Goal: Information Seeking & Learning: Learn about a topic

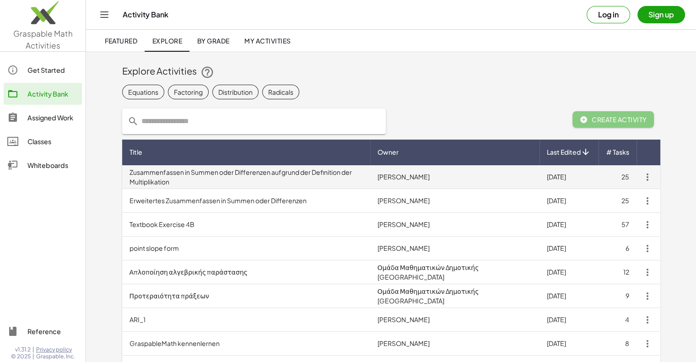
click at [197, 174] on td "Zusammenfassen in Summen oder Differenzen aufgrund der Definition der Multiplik…" at bounding box center [246, 177] width 248 height 24
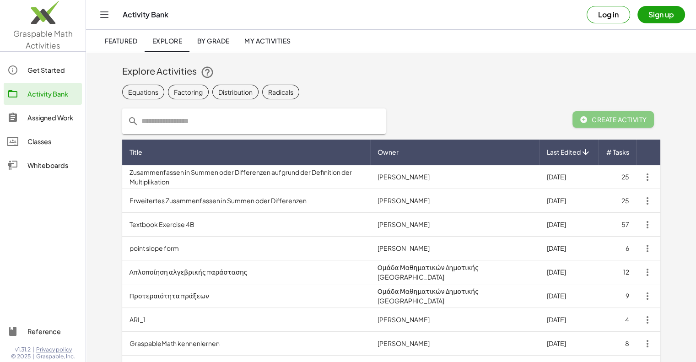
click at [181, 125] on input "text" at bounding box center [260, 121] width 242 height 26
type input "*"
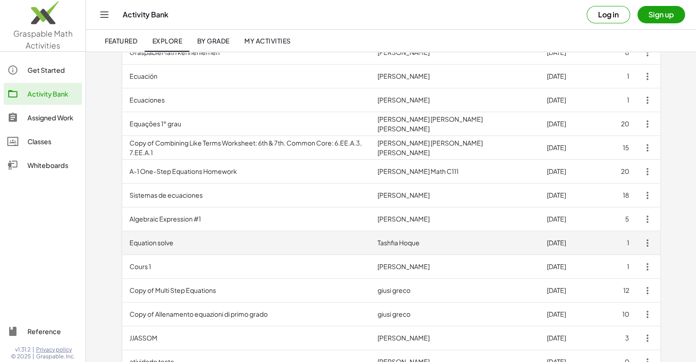
scroll to position [301, 0]
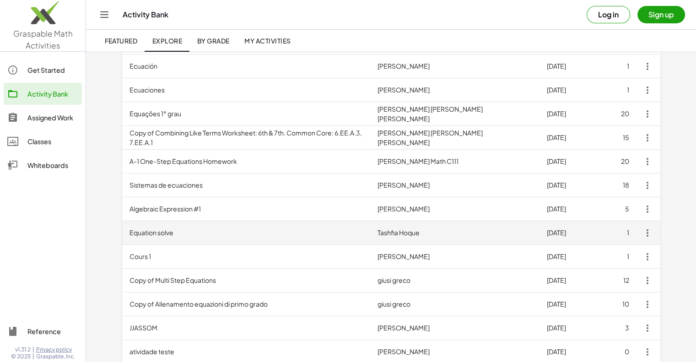
click at [167, 233] on td "Equation solve" at bounding box center [246, 233] width 248 height 24
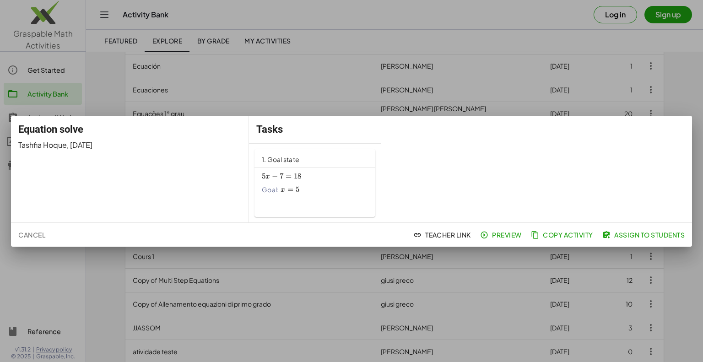
click at [317, 179] on span "5 x − 7 = 18 5x-7=18 5 x − 7 = 18" at bounding box center [315, 177] width 106 height 10
click at [118, 273] on div at bounding box center [351, 181] width 703 height 362
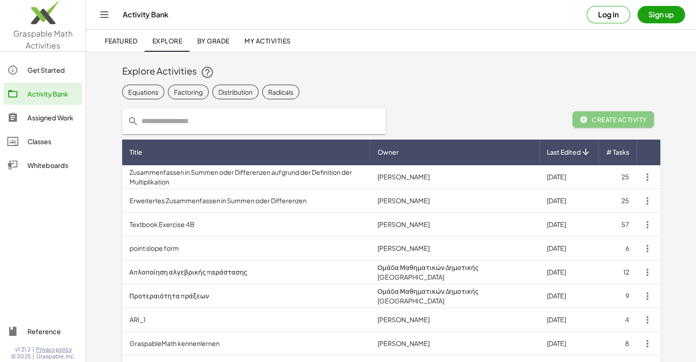
click at [190, 119] on input "text" at bounding box center [260, 121] width 242 height 26
type input "*******"
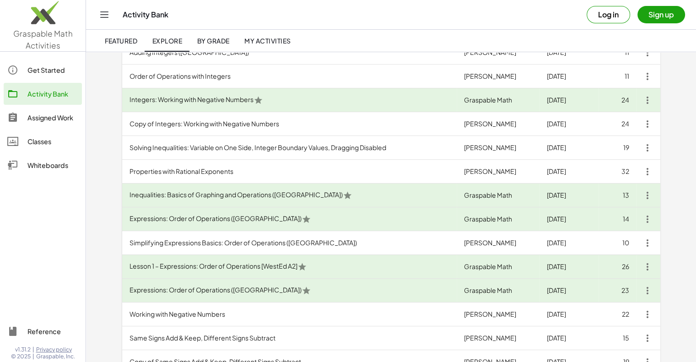
scroll to position [195, 0]
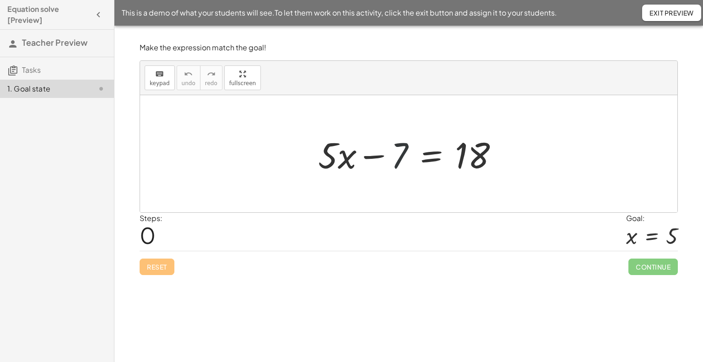
click at [394, 156] on div at bounding box center [412, 153] width 197 height 47
click at [380, 156] on div at bounding box center [412, 153] width 197 height 47
click at [476, 157] on div at bounding box center [412, 153] width 197 height 47
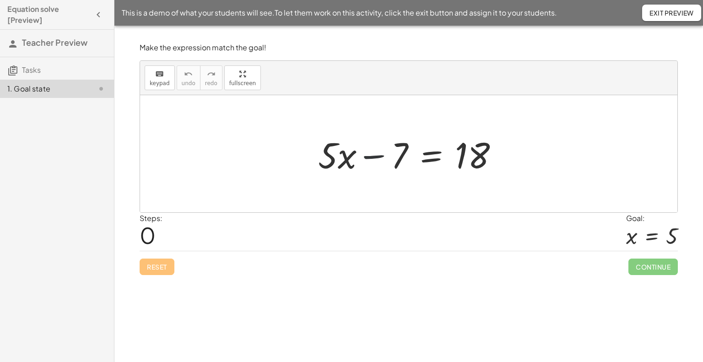
click at [374, 161] on div at bounding box center [412, 153] width 197 height 47
click at [395, 154] on div at bounding box center [412, 153] width 197 height 47
drag, startPoint x: 395, startPoint y: 154, endPoint x: 549, endPoint y: 146, distance: 154.0
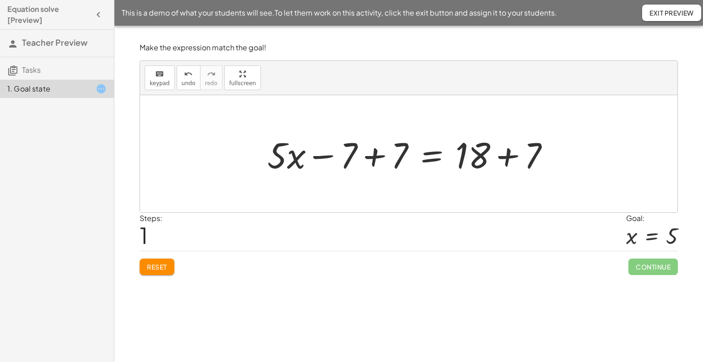
click at [504, 154] on div at bounding box center [412, 153] width 299 height 47
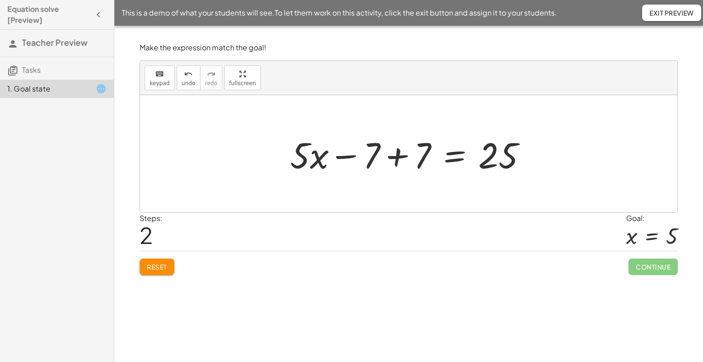
click at [397, 155] on div at bounding box center [412, 153] width 253 height 47
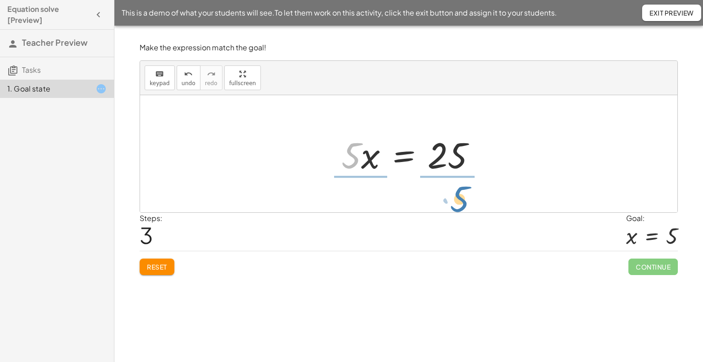
drag, startPoint x: 353, startPoint y: 159, endPoint x: 463, endPoint y: 203, distance: 117.9
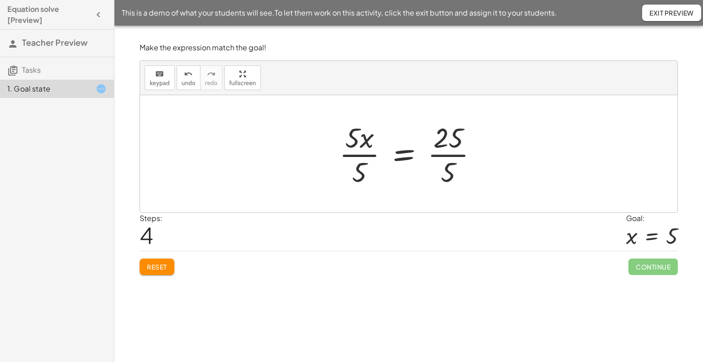
click at [451, 152] on div at bounding box center [412, 154] width 155 height 70
click at [451, 152] on div at bounding box center [401, 154] width 133 height 70
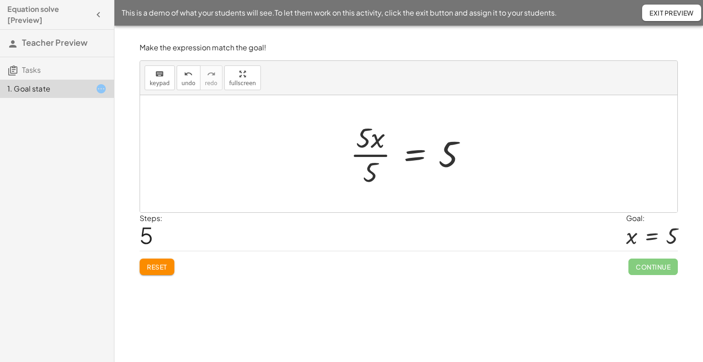
click at [366, 152] on div at bounding box center [412, 154] width 133 height 70
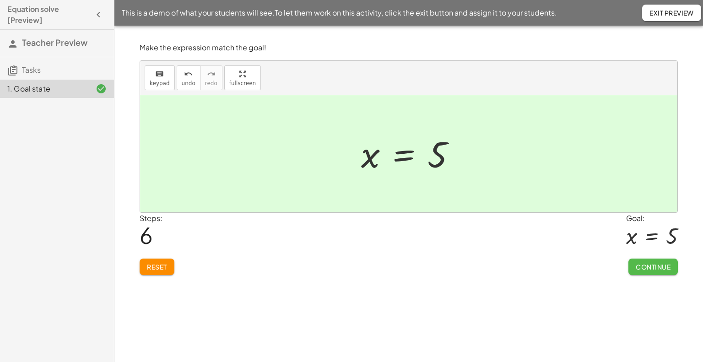
click at [662, 265] on span "Continue" at bounding box center [653, 267] width 35 height 8
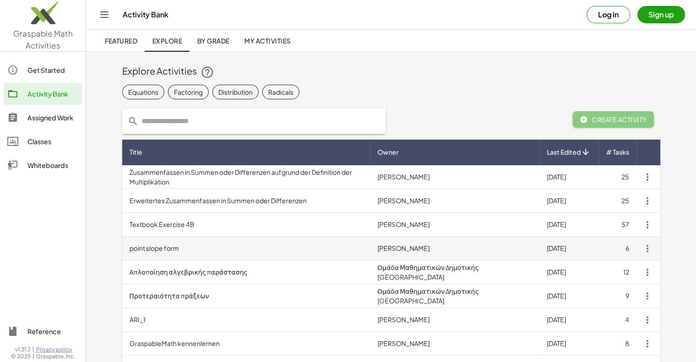
click at [242, 243] on td "point slope form" at bounding box center [246, 249] width 248 height 24
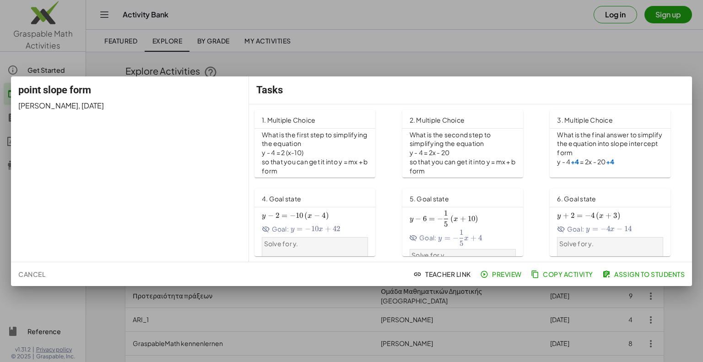
click at [153, 343] on div at bounding box center [351, 181] width 703 height 362
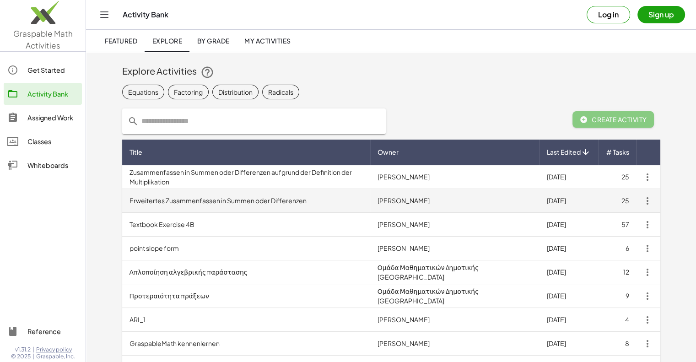
click at [305, 195] on td "Erweitertes Zusammenfassen in Summen oder Differenzen" at bounding box center [246, 201] width 248 height 24
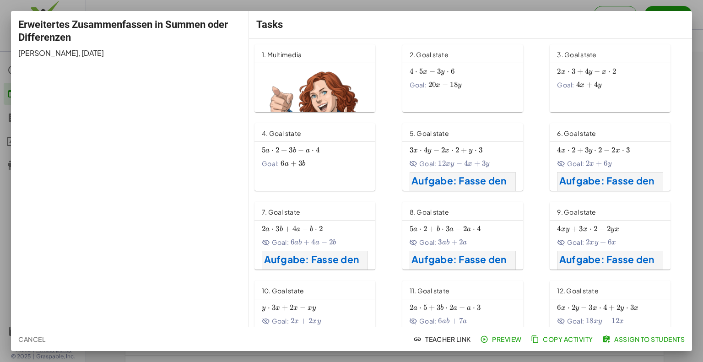
click at [699, 13] on div at bounding box center [351, 181] width 703 height 362
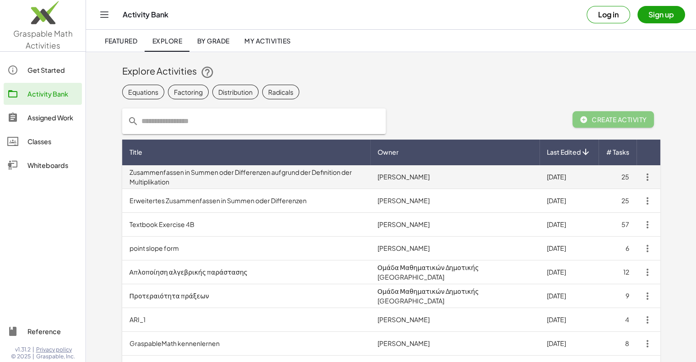
click at [181, 179] on td "Zusammenfassen in Summen oder Differenzen aufgrund der Definition der Multiplik…" at bounding box center [246, 177] width 248 height 24
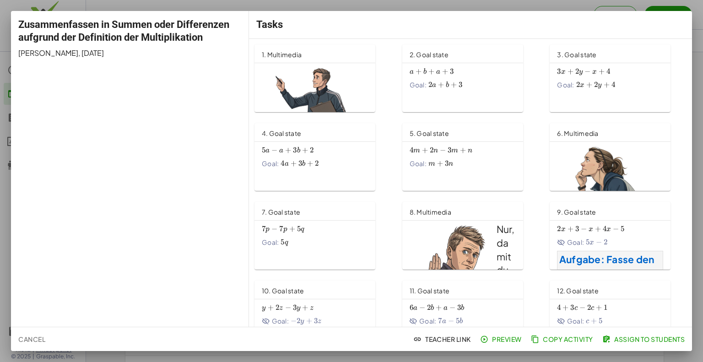
click at [698, 7] on div at bounding box center [351, 181] width 703 height 362
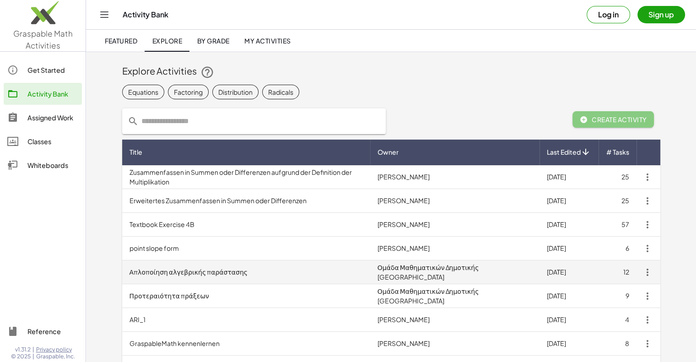
click at [209, 271] on td "Απλοποίηση αλγεβρικής παράστασης" at bounding box center [246, 272] width 248 height 24
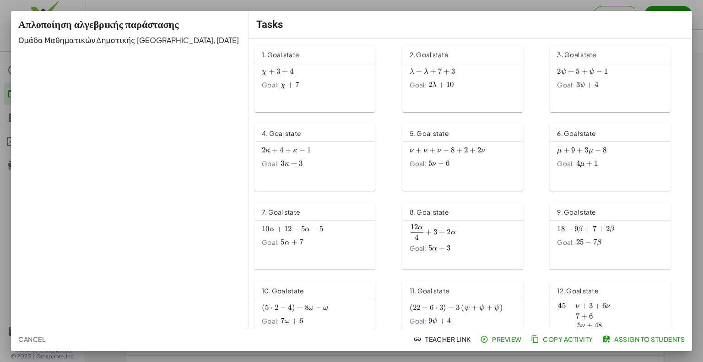
click at [697, 25] on div at bounding box center [351, 181] width 703 height 362
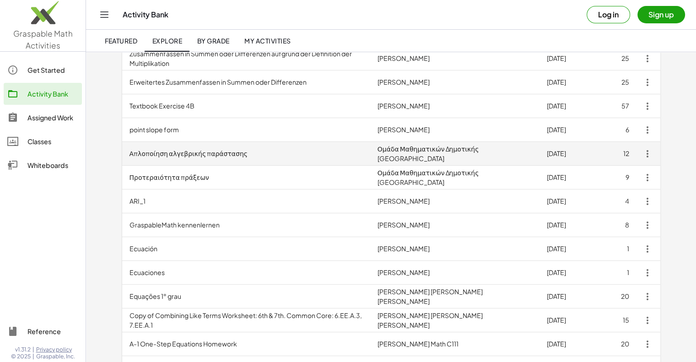
scroll to position [119, 0]
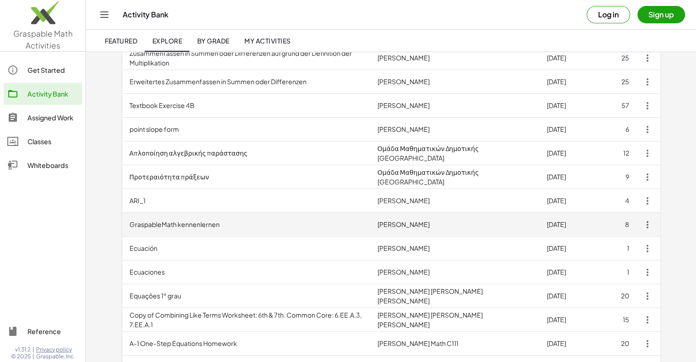
click at [277, 230] on td "GraspableMath kennenlernen" at bounding box center [246, 225] width 248 height 24
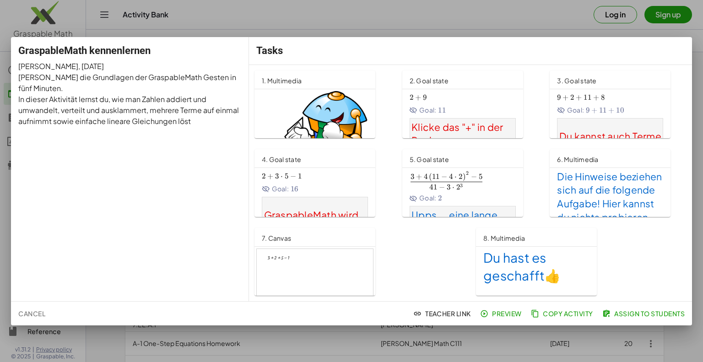
click at [695, 19] on div at bounding box center [351, 181] width 703 height 362
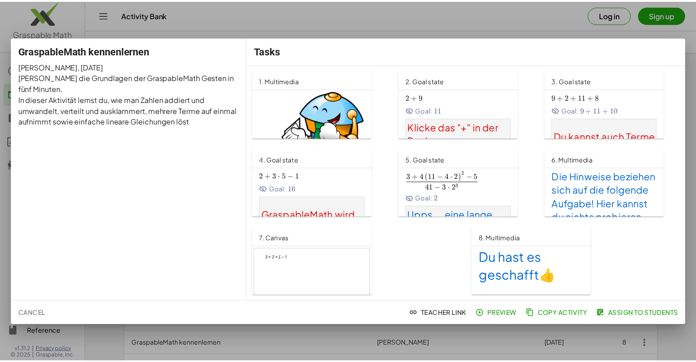
scroll to position [119, 0]
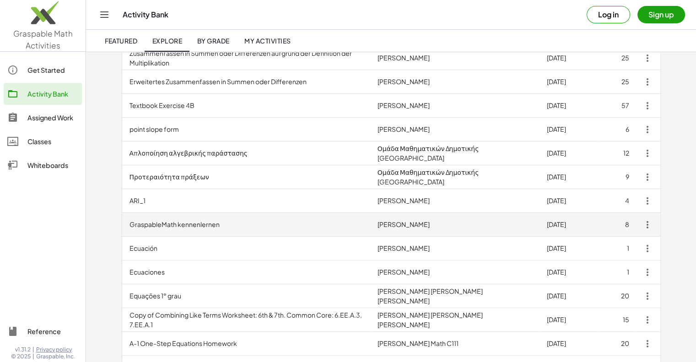
click at [217, 230] on td "GraspableMath kennenlernen" at bounding box center [246, 225] width 248 height 24
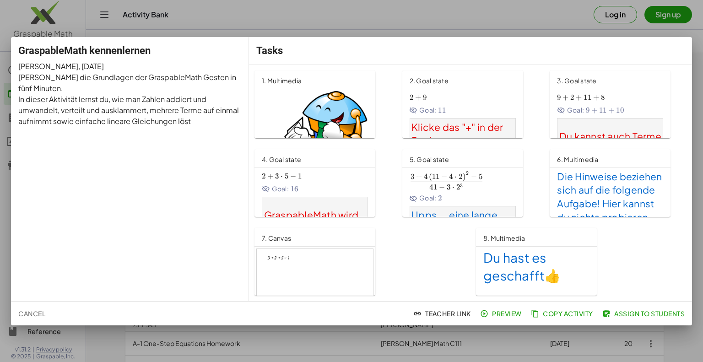
click at [695, 24] on div at bounding box center [351, 181] width 703 height 362
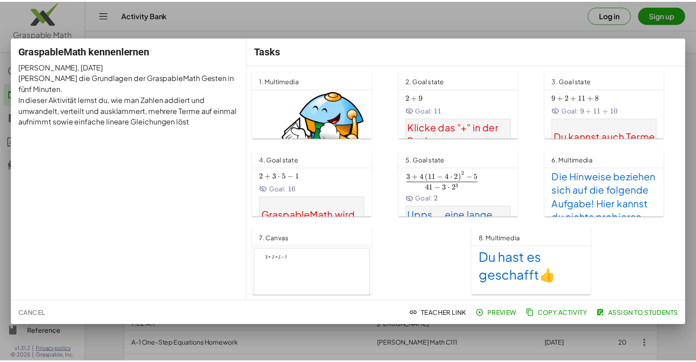
scroll to position [119, 0]
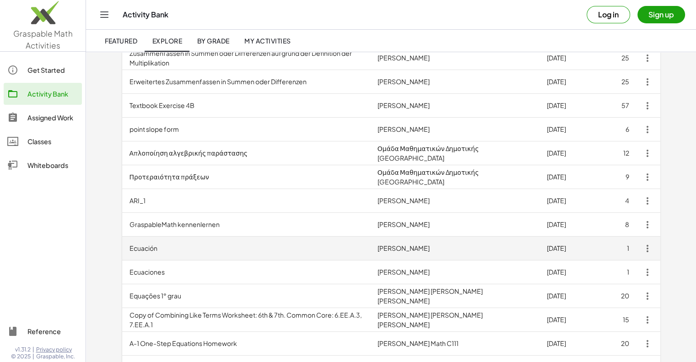
click at [192, 252] on td "Ecuación" at bounding box center [246, 249] width 248 height 24
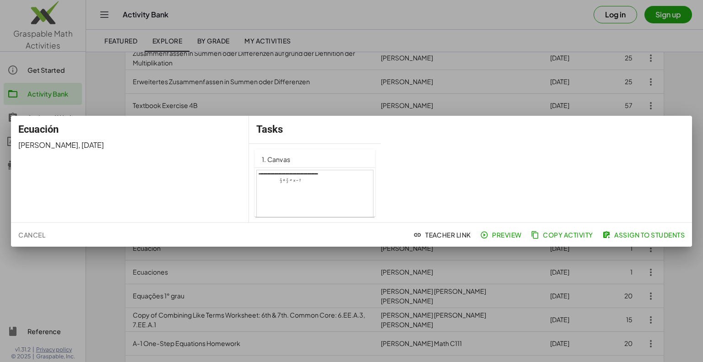
click at [634, 58] on div at bounding box center [351, 181] width 703 height 362
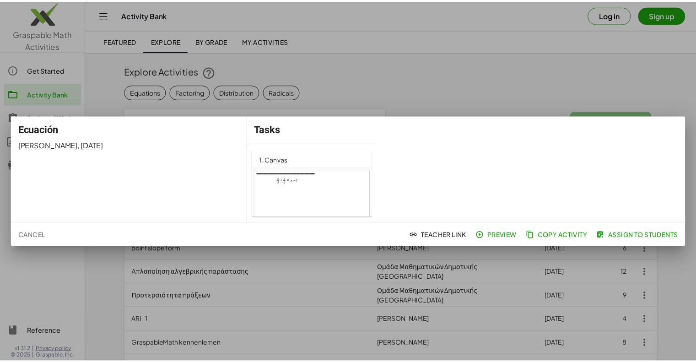
scroll to position [119, 0]
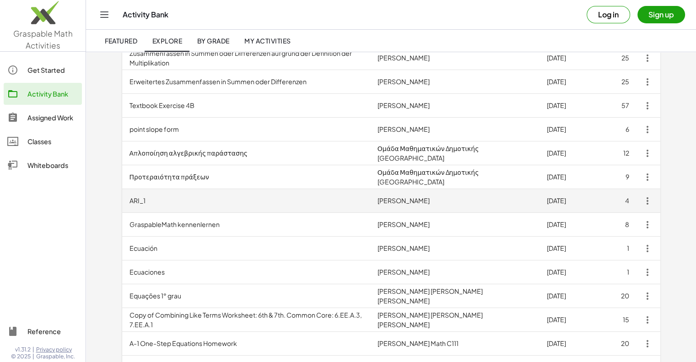
click at [157, 207] on td "ARI_1" at bounding box center [246, 201] width 248 height 24
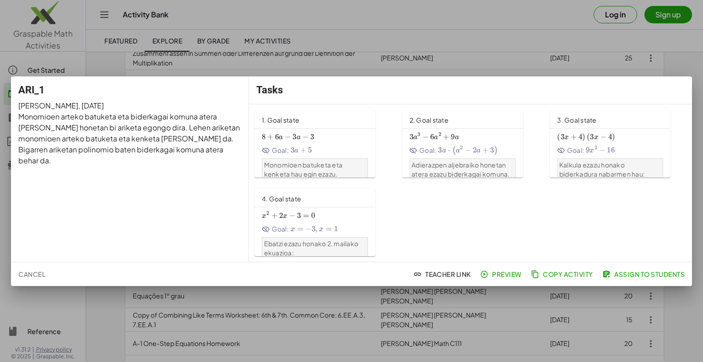
click at [512, 59] on div at bounding box center [351, 181] width 703 height 362
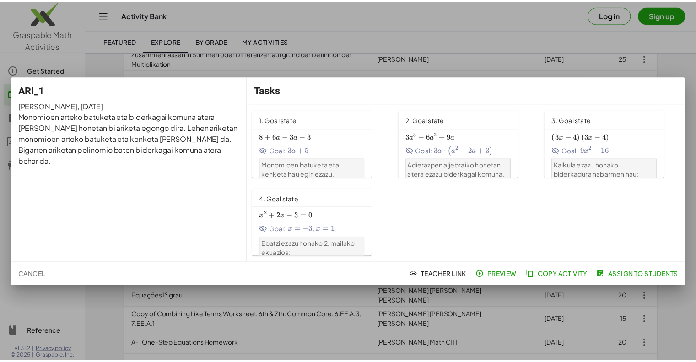
scroll to position [119, 0]
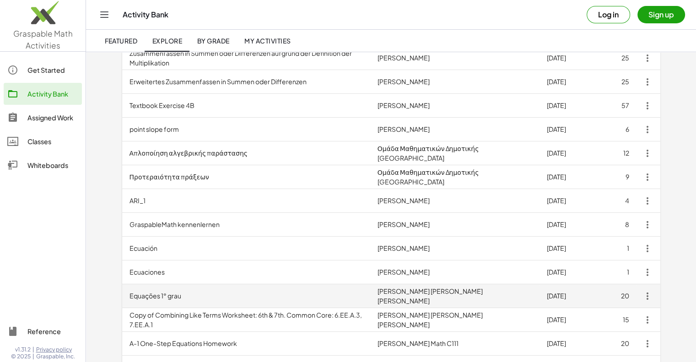
click at [179, 287] on td "Equações 1° grau" at bounding box center [246, 296] width 248 height 24
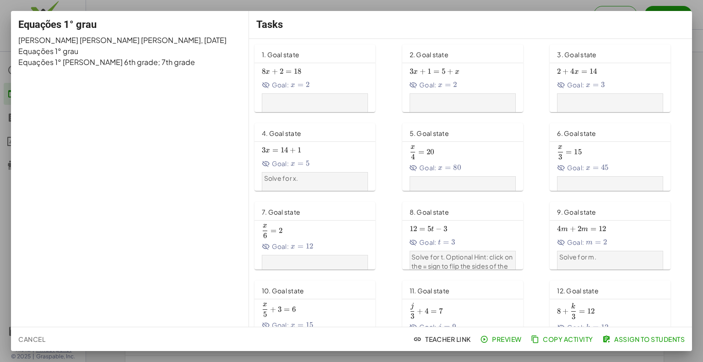
click at [659, 2] on div at bounding box center [351, 181] width 703 height 362
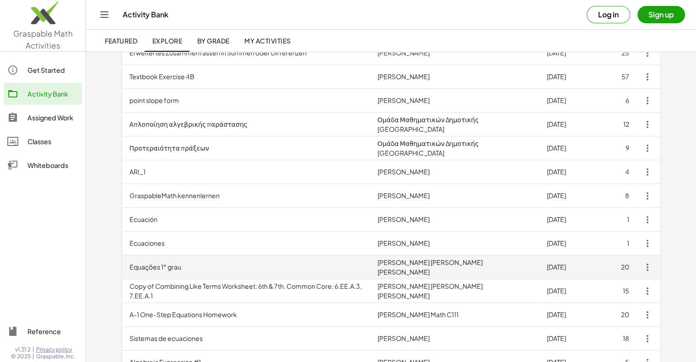
scroll to position [152, 0]
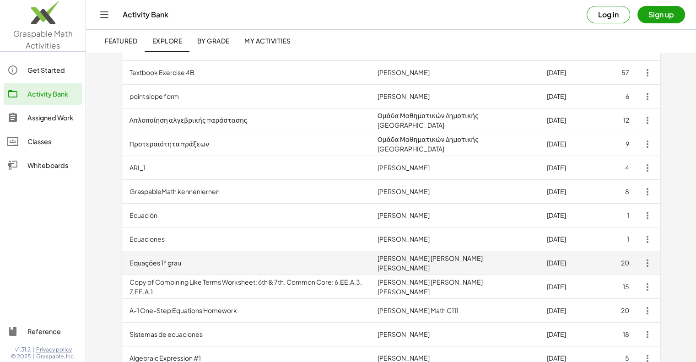
click at [193, 261] on td "Equações 1° grau" at bounding box center [246, 263] width 248 height 24
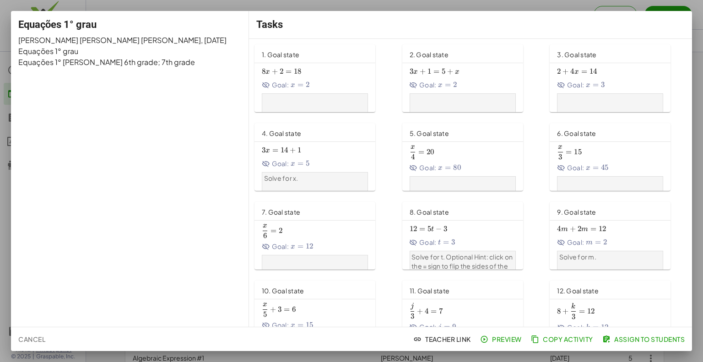
click at [341, 76] on span "8 x + 2 = 18 8x+2=18 8 x + 2 = 18" at bounding box center [315, 72] width 106 height 10
click at [305, 62] on div "1. Goal state" at bounding box center [315, 53] width 121 height 18
click at [645, 5] on div at bounding box center [351, 181] width 703 height 362
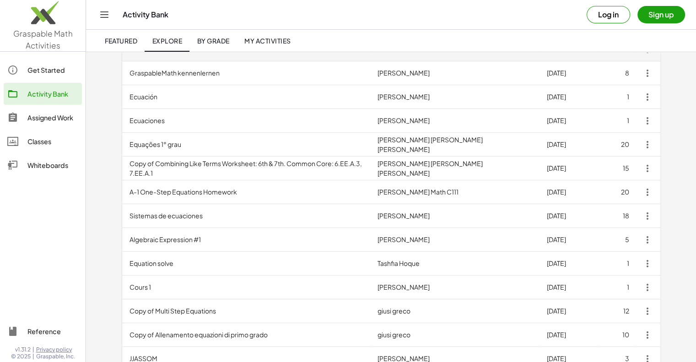
scroll to position [271, 0]
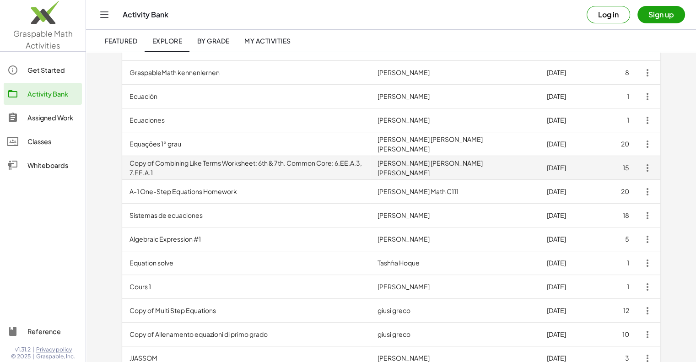
click at [191, 172] on td "Copy of Combining Like Terms Worksheet: 6th & 7th. Common Core: 6.EE.A.3, 7.EE.…" at bounding box center [246, 168] width 248 height 24
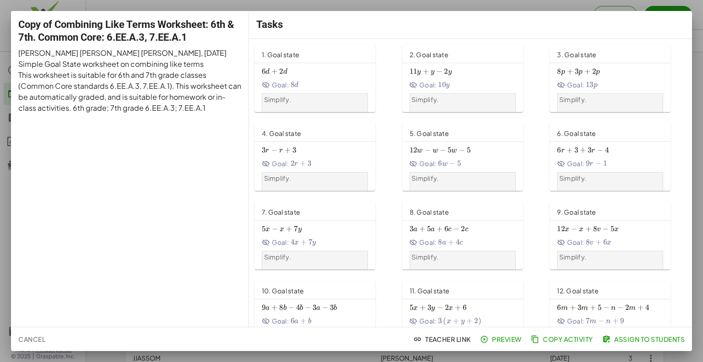
click at [692, 9] on div at bounding box center [351, 181] width 703 height 362
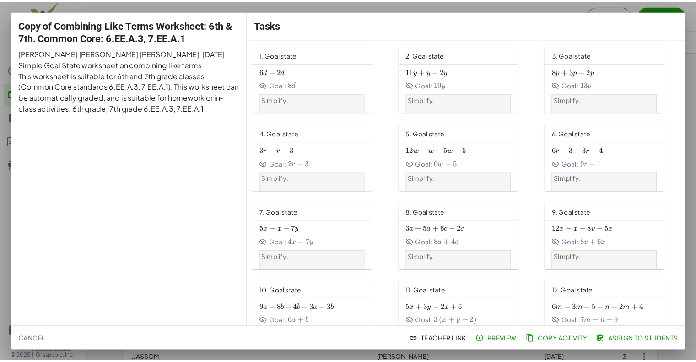
scroll to position [271, 0]
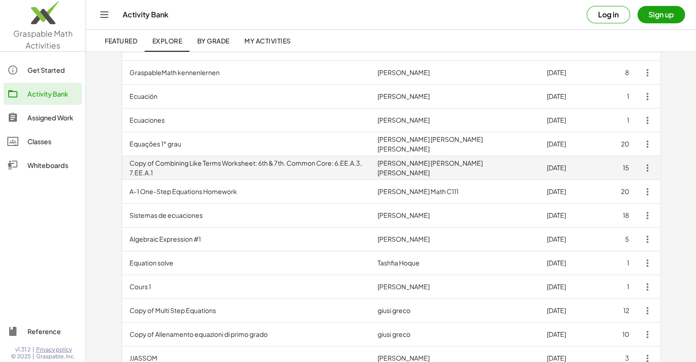
click at [247, 168] on td "Copy of Combining Like Terms Worksheet: 6th & 7th. Common Core: 6.EE.A.3, 7.EE.…" at bounding box center [246, 168] width 248 height 24
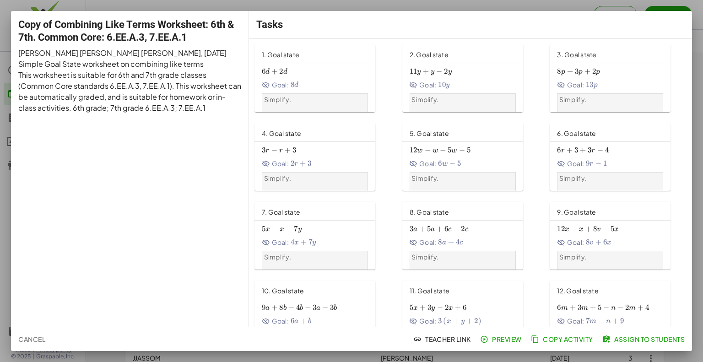
scroll to position [105, 0]
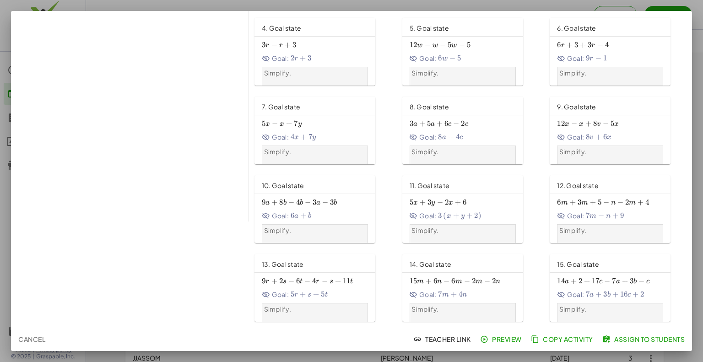
click at [577, 288] on div "14 a + 2 + 17 c − 7 a + 3 b − c 14a+2+17c-7a+3b-c 14 a + 2 + 17 c − 7 a + 3 b −…" at bounding box center [610, 287] width 106 height 25
click at [699, 11] on div at bounding box center [351, 181] width 703 height 362
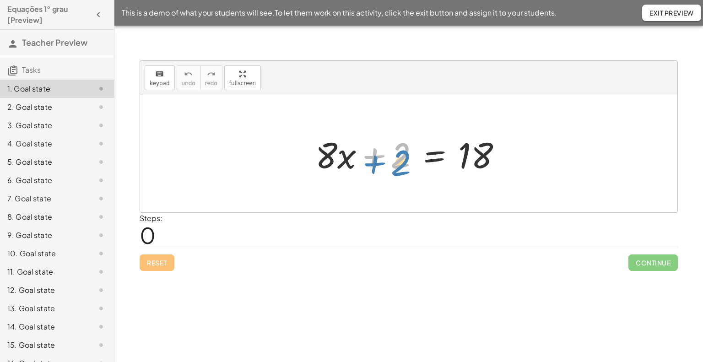
drag, startPoint x: 401, startPoint y: 155, endPoint x: 398, endPoint y: 159, distance: 4.9
click at [398, 159] on div at bounding box center [412, 153] width 203 height 47
drag, startPoint x: 326, startPoint y: 154, endPoint x: 489, endPoint y: 183, distance: 165.9
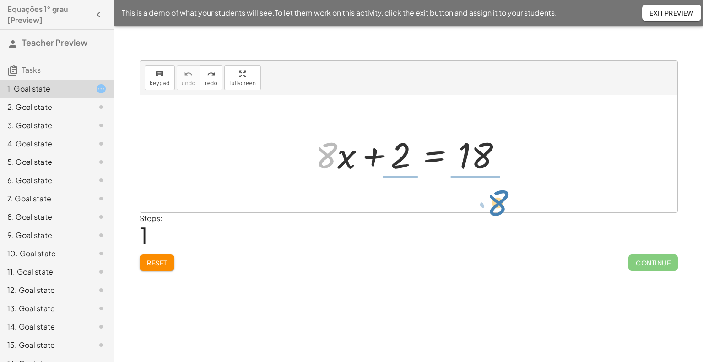
drag, startPoint x: 331, startPoint y: 150, endPoint x: 504, endPoint y: 197, distance: 178.5
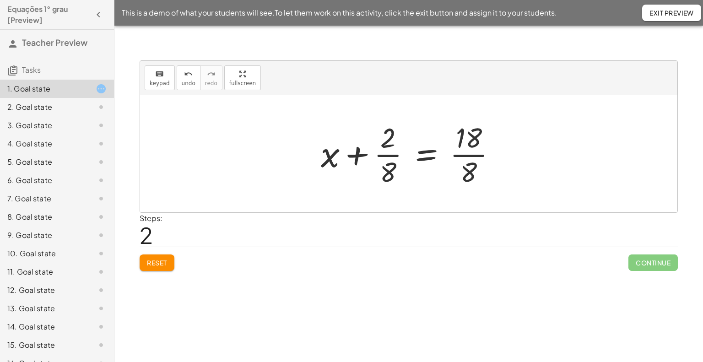
click at [393, 157] on div at bounding box center [412, 154] width 192 height 70
click at [461, 161] on div at bounding box center [412, 154] width 191 height 70
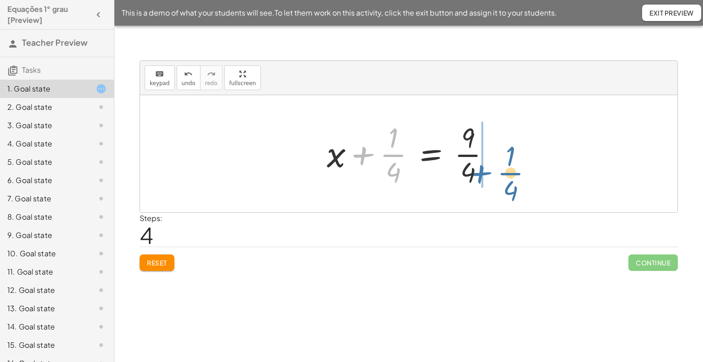
drag, startPoint x: 374, startPoint y: 150, endPoint x: 499, endPoint y: 168, distance: 126.8
click at [499, 168] on div at bounding box center [412, 154] width 180 height 70
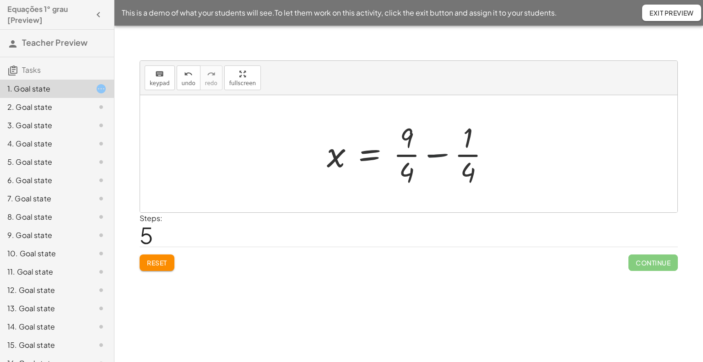
click at [430, 158] on div at bounding box center [412, 154] width 180 height 70
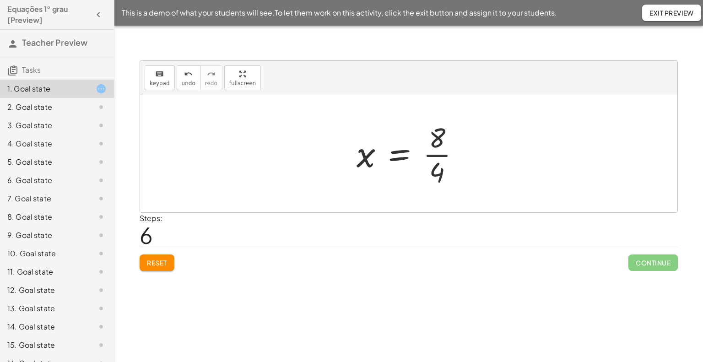
click at [436, 157] on div at bounding box center [412, 154] width 120 height 70
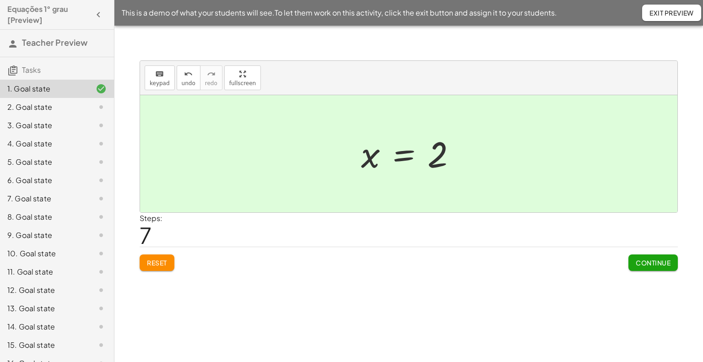
click at [154, 260] on span "Reset" at bounding box center [157, 263] width 20 height 8
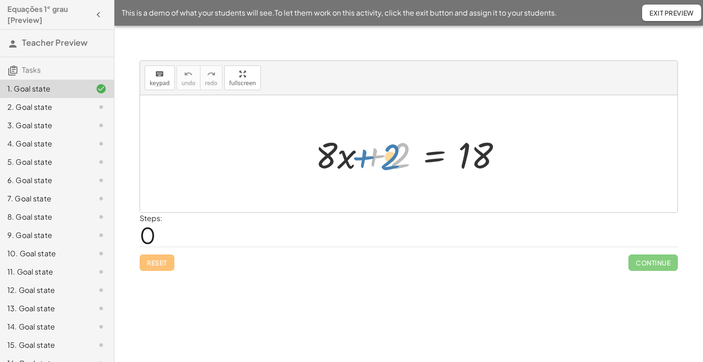
drag, startPoint x: 390, startPoint y: 155, endPoint x: 380, endPoint y: 157, distance: 9.7
click at [380, 157] on div at bounding box center [412, 153] width 203 height 47
drag, startPoint x: 389, startPoint y: 160, endPoint x: 533, endPoint y: 154, distance: 143.9
click at [533, 154] on div "+ 2 + · 8 · x + 2 = 18" at bounding box center [408, 153] width 537 height 117
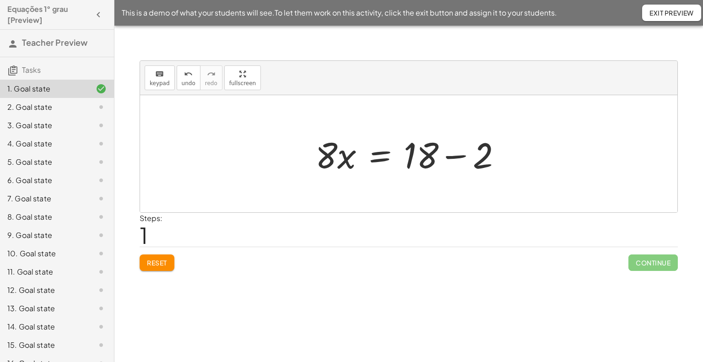
click at [456, 155] on div at bounding box center [412, 153] width 203 height 47
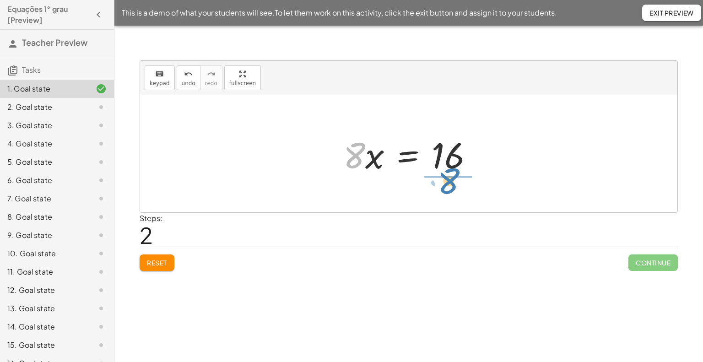
drag, startPoint x: 359, startPoint y: 157, endPoint x: 455, endPoint y: 183, distance: 99.0
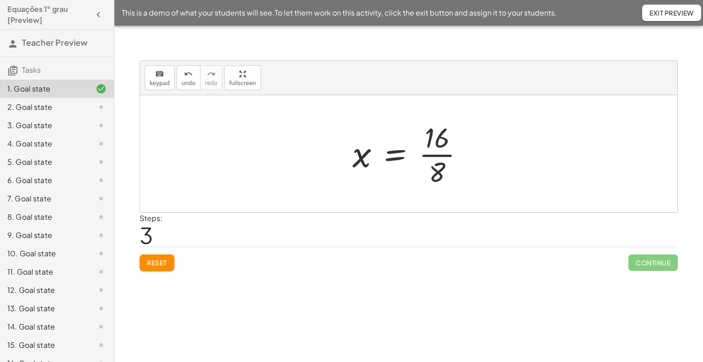
click at [443, 157] on div at bounding box center [412, 154] width 128 height 70
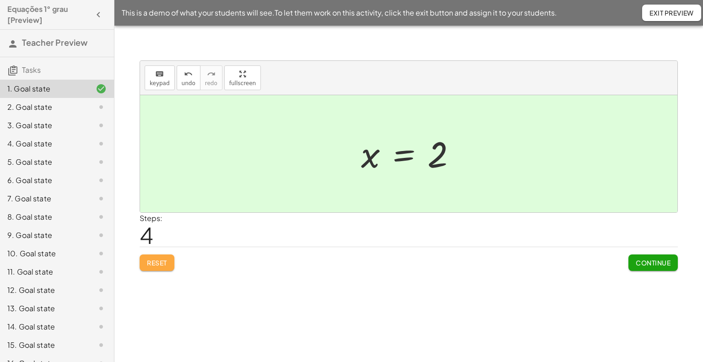
click at [165, 264] on span "Reset" at bounding box center [157, 263] width 20 height 8
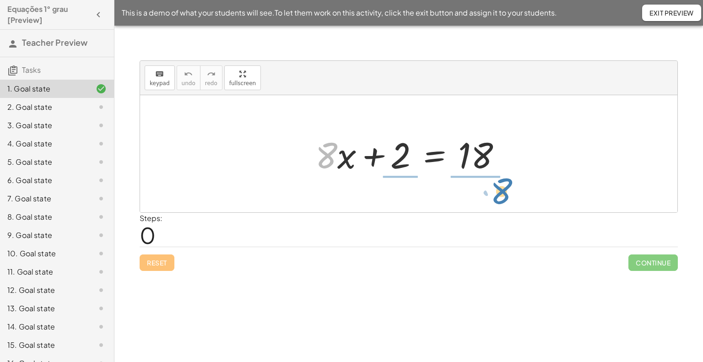
drag, startPoint x: 330, startPoint y: 155, endPoint x: 505, endPoint y: 190, distance: 178.5
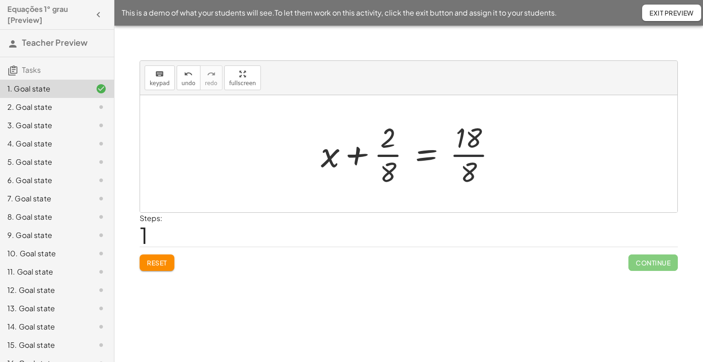
click at [476, 157] on div at bounding box center [412, 154] width 192 height 70
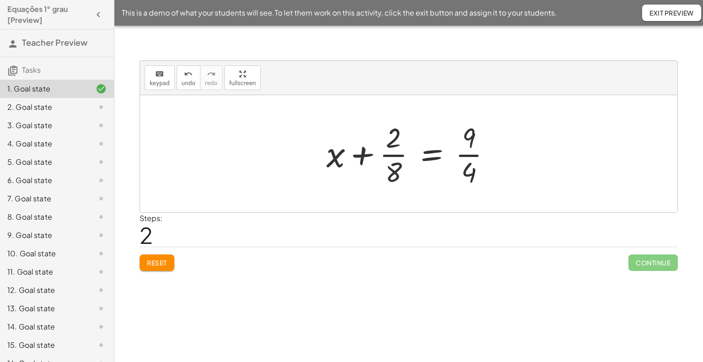
click at [394, 154] on div at bounding box center [412, 154] width 181 height 70
drag, startPoint x: 378, startPoint y: 155, endPoint x: 483, endPoint y: 161, distance: 105.0
click at [483, 161] on div at bounding box center [412, 154] width 180 height 70
click at [438, 160] on div at bounding box center [412, 154] width 180 height 70
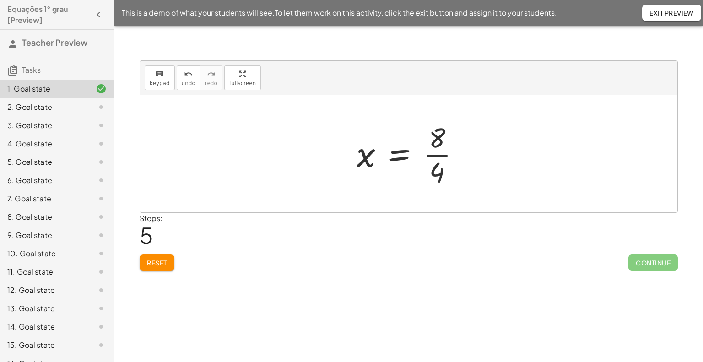
click at [437, 155] on div at bounding box center [412, 154] width 120 height 70
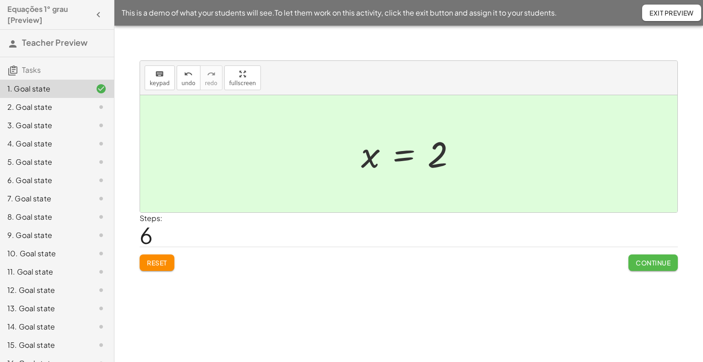
click at [650, 255] on button "Continue" at bounding box center [652, 263] width 49 height 16
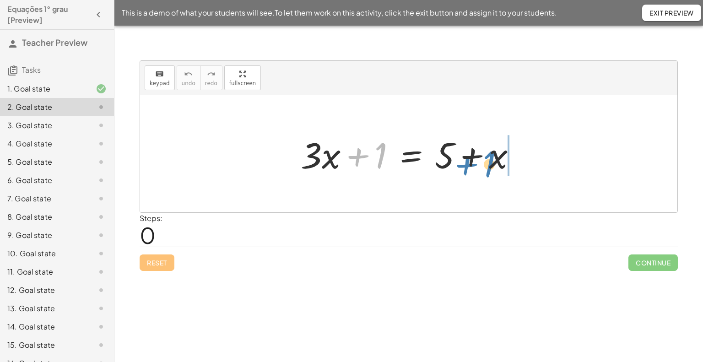
drag, startPoint x: 358, startPoint y: 154, endPoint x: 467, endPoint y: 162, distance: 108.8
click at [467, 162] on div at bounding box center [412, 153] width 232 height 47
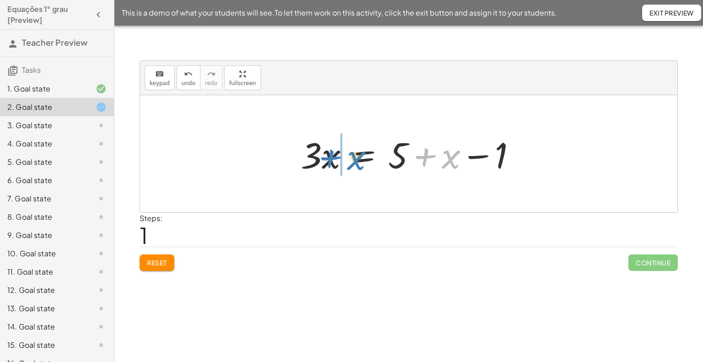
drag, startPoint x: 452, startPoint y: 161, endPoint x: 355, endPoint y: 161, distance: 96.6
click at [355, 161] on div at bounding box center [412, 153] width 232 height 47
click at [477, 157] on div at bounding box center [412, 153] width 232 height 47
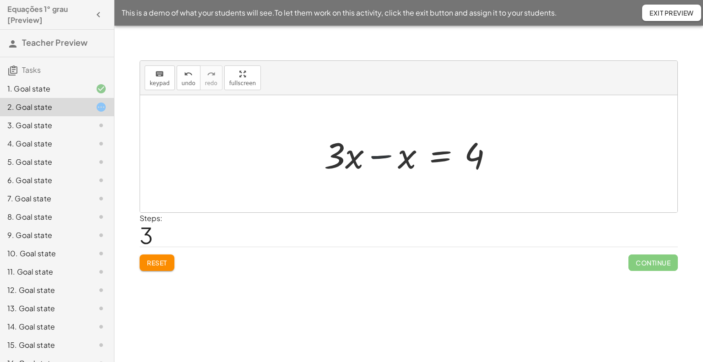
click at [385, 154] on div at bounding box center [412, 153] width 185 height 47
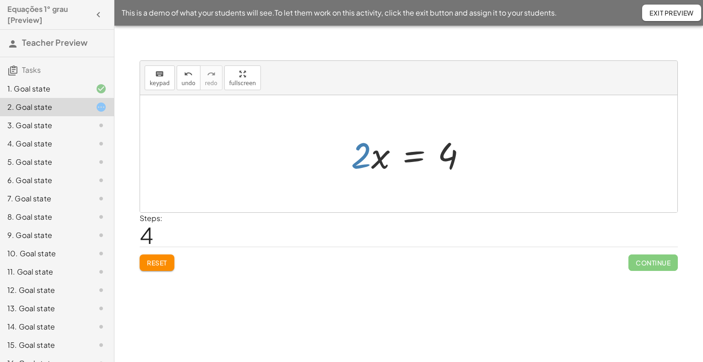
click at [364, 149] on div at bounding box center [413, 153] width 132 height 47
drag, startPoint x: 364, startPoint y: 149, endPoint x: 447, endPoint y: 192, distance: 92.7
click at [447, 192] on div "+ · 3 · x + 1 = + 5 + x · 3 · x = + 5 + x − 1 + · 3 · x − x = + 5 − 1 + · 3 · x…" at bounding box center [408, 153] width 537 height 117
click at [438, 155] on div at bounding box center [412, 154] width 119 height 70
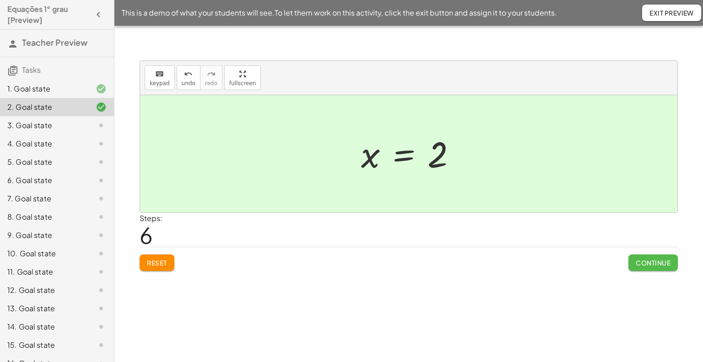
click at [655, 266] on span "Continue" at bounding box center [653, 263] width 35 height 8
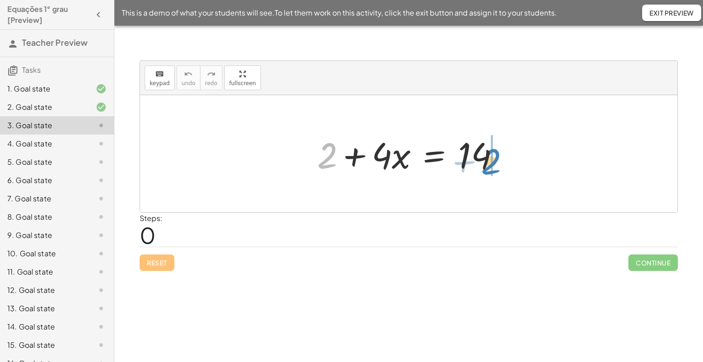
drag, startPoint x: 327, startPoint y: 157, endPoint x: 493, endPoint y: 163, distance: 165.8
click at [493, 163] on div at bounding box center [412, 153] width 199 height 47
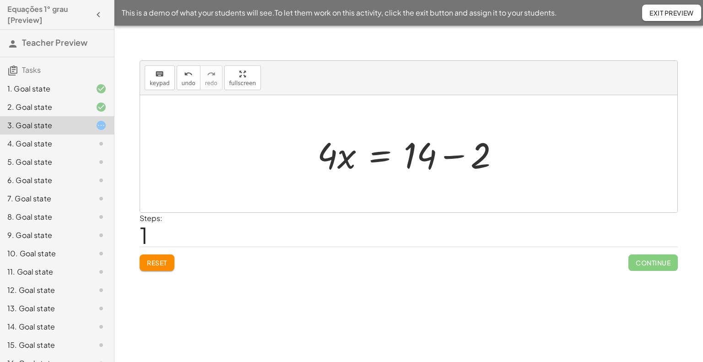
click at [447, 159] on div at bounding box center [412, 153] width 199 height 47
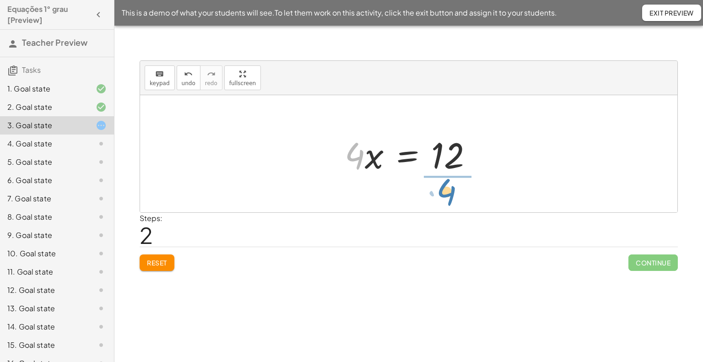
drag, startPoint x: 350, startPoint y: 154, endPoint x: 449, endPoint y: 188, distance: 104.5
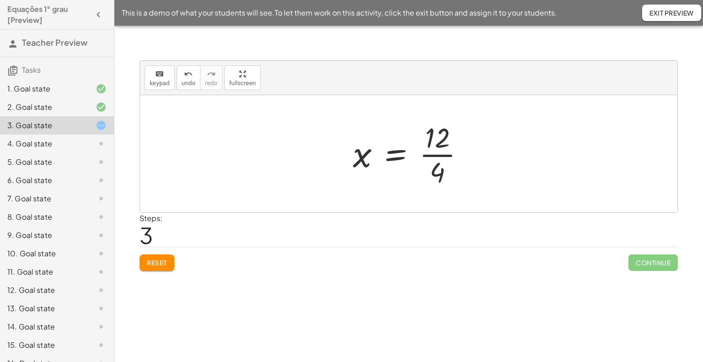
click at [437, 157] on div at bounding box center [412, 154] width 128 height 70
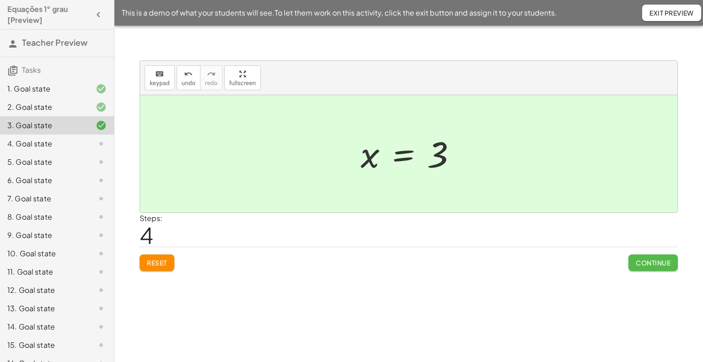
click at [659, 263] on span "Continue" at bounding box center [653, 263] width 35 height 8
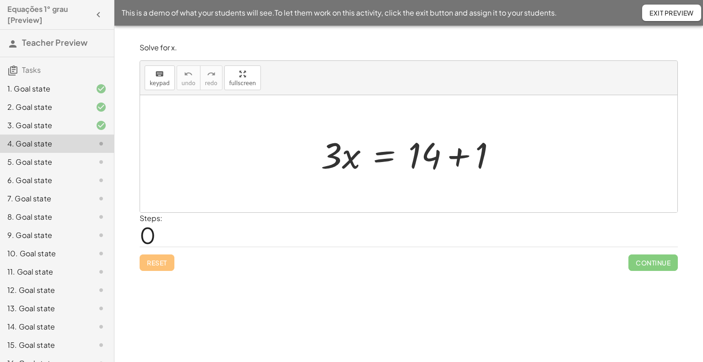
click at [459, 156] on div at bounding box center [412, 153] width 192 height 47
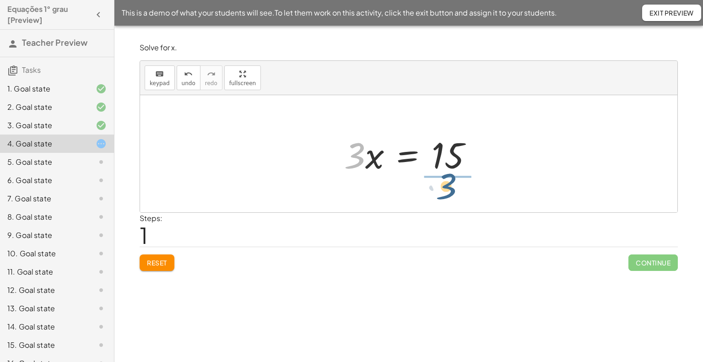
drag, startPoint x: 352, startPoint y: 157, endPoint x: 454, endPoint y: 190, distance: 107.1
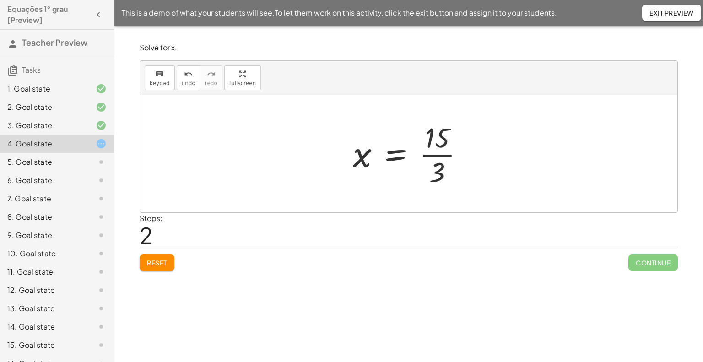
click at [434, 157] on div at bounding box center [412, 154] width 128 height 70
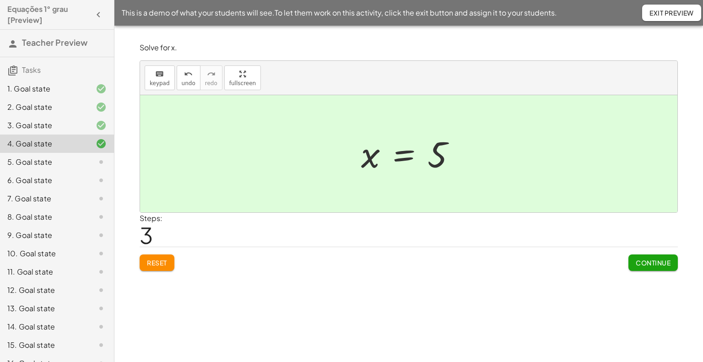
click at [653, 256] on button "Continue" at bounding box center [652, 263] width 49 height 16
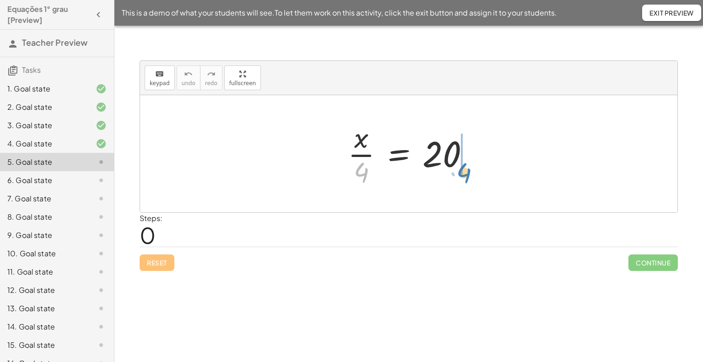
drag, startPoint x: 366, startPoint y: 172, endPoint x: 469, endPoint y: 172, distance: 102.5
click at [469, 172] on div at bounding box center [412, 154] width 138 height 70
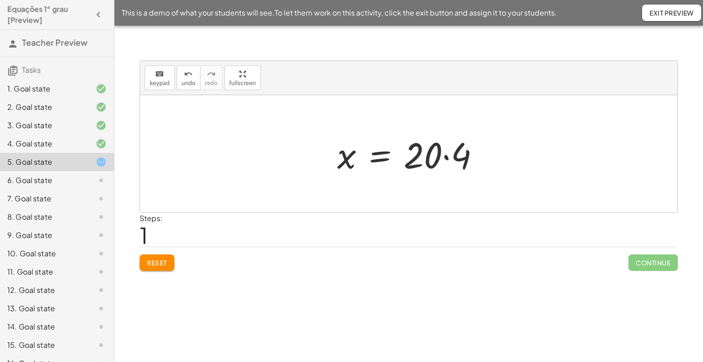
click at [441, 154] on div at bounding box center [412, 153] width 159 height 47
click at [448, 155] on div at bounding box center [412, 153] width 159 height 47
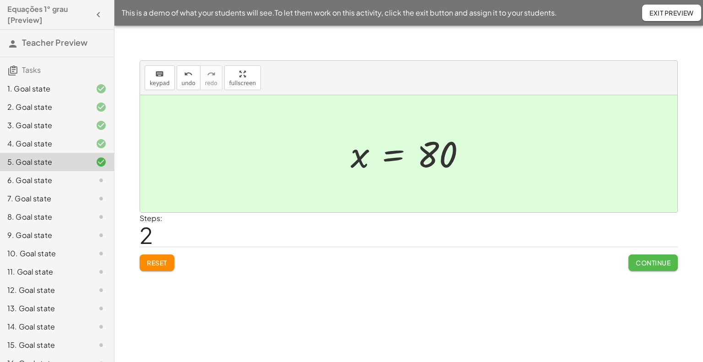
click at [655, 261] on span "Continue" at bounding box center [653, 263] width 35 height 8
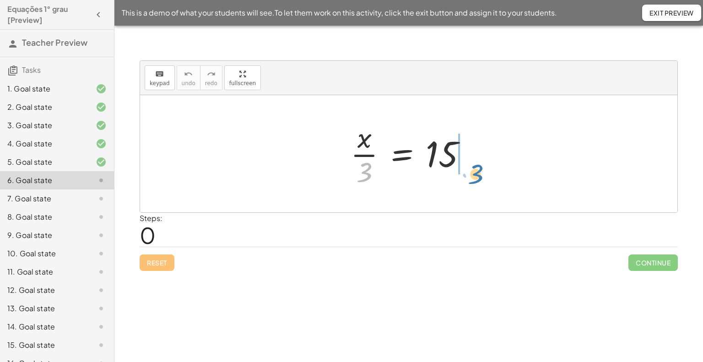
drag, startPoint x: 366, startPoint y: 167, endPoint x: 478, endPoint y: 168, distance: 111.7
click at [478, 168] on div at bounding box center [412, 154] width 133 height 70
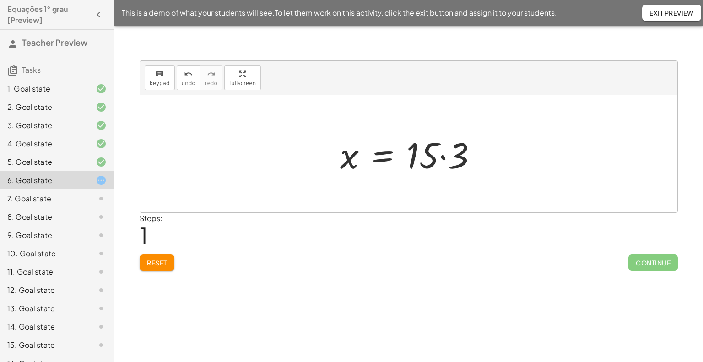
click at [442, 157] on div at bounding box center [412, 153] width 153 height 47
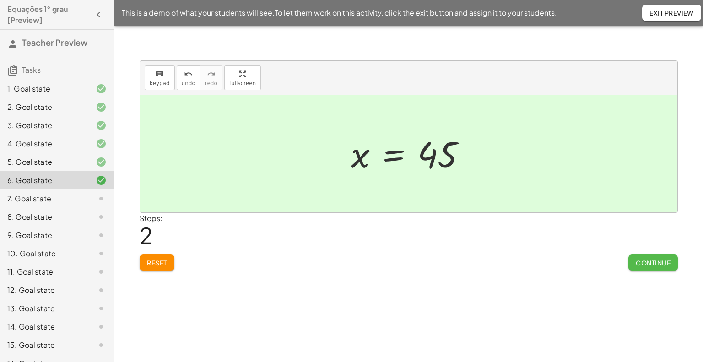
click at [650, 260] on span "Continue" at bounding box center [653, 263] width 35 height 8
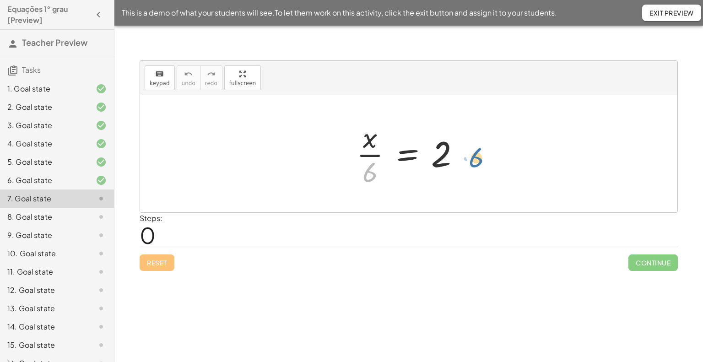
drag, startPoint x: 372, startPoint y: 171, endPoint x: 479, endPoint y: 157, distance: 108.6
drag, startPoint x: 369, startPoint y: 173, endPoint x: 463, endPoint y: 135, distance: 101.8
click at [463, 135] on div at bounding box center [412, 154] width 120 height 70
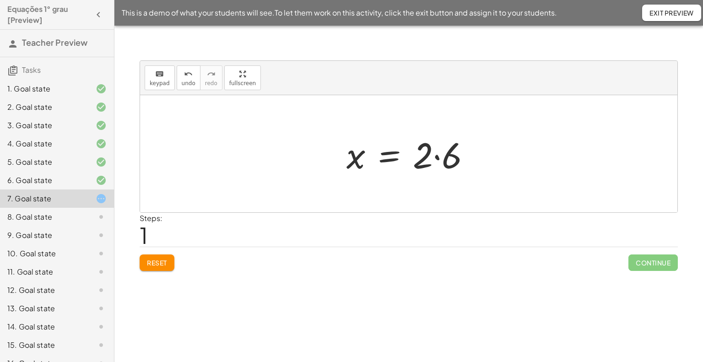
click at [438, 157] on div at bounding box center [412, 153] width 141 height 47
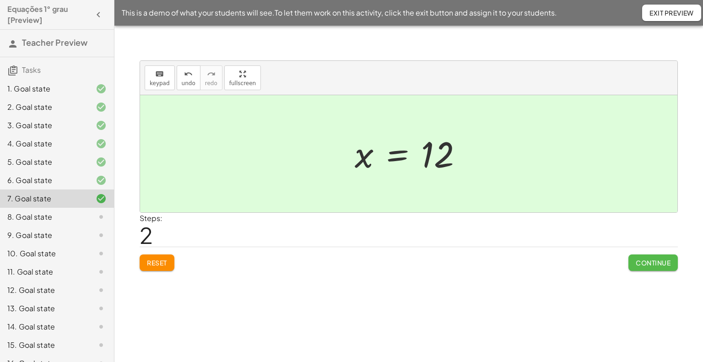
click at [661, 264] on span "Continue" at bounding box center [653, 263] width 35 height 8
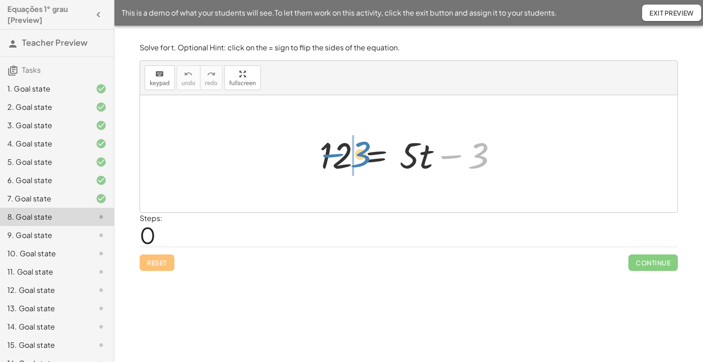
drag, startPoint x: 461, startPoint y: 157, endPoint x: 344, endPoint y: 156, distance: 117.6
click at [344, 156] on div at bounding box center [412, 153] width 195 height 47
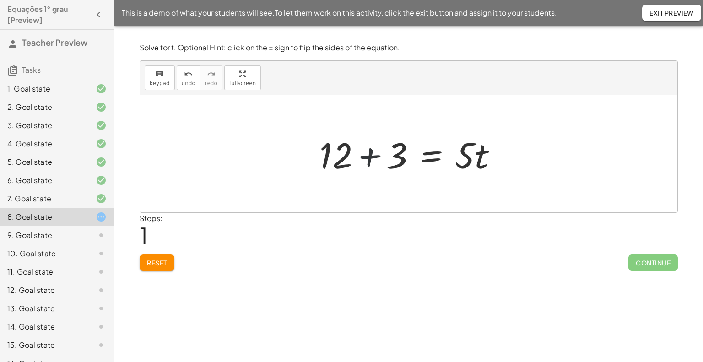
click at [366, 159] on div at bounding box center [412, 153] width 195 height 47
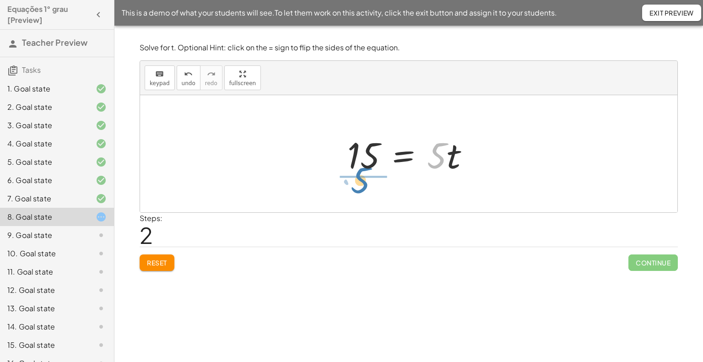
drag, startPoint x: 438, startPoint y: 158, endPoint x: 361, endPoint y: 183, distance: 80.8
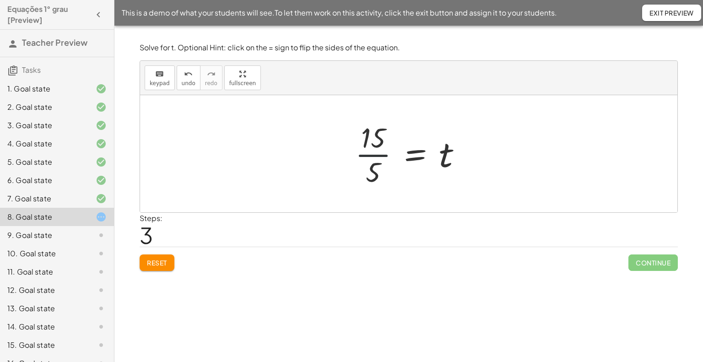
click at [374, 155] on div at bounding box center [412, 154] width 123 height 70
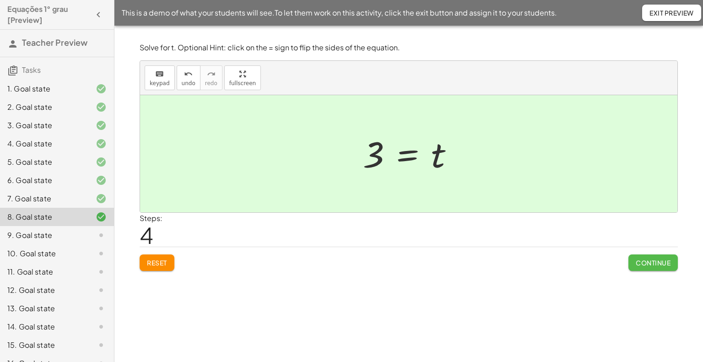
click at [645, 266] on span "Continue" at bounding box center [653, 263] width 35 height 8
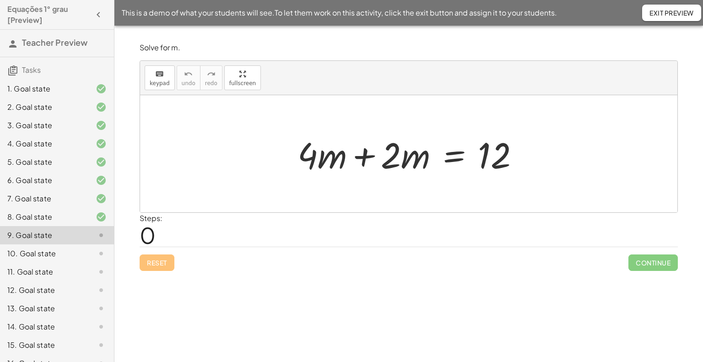
click at [365, 161] on div at bounding box center [412, 153] width 238 height 47
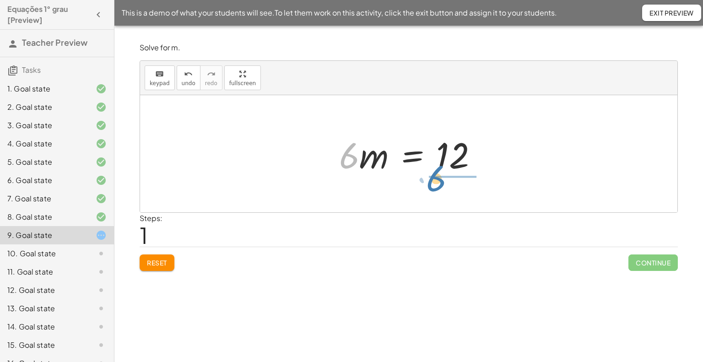
drag, startPoint x: 347, startPoint y: 155, endPoint x: 439, endPoint y: 179, distance: 95.9
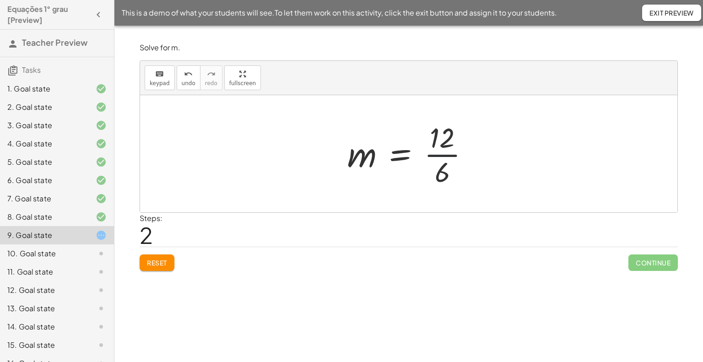
click at [441, 154] on div at bounding box center [412, 154] width 138 height 70
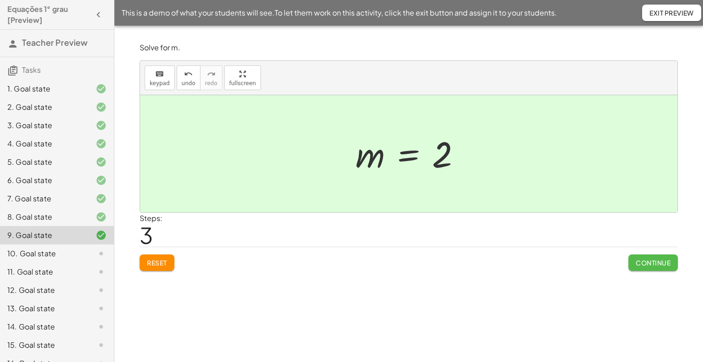
click at [654, 259] on span "Continue" at bounding box center [653, 263] width 35 height 8
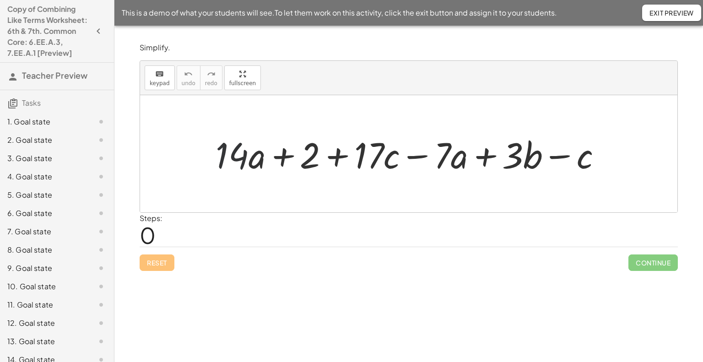
click at [248, 163] on div at bounding box center [412, 153] width 402 height 47
drag, startPoint x: 243, startPoint y: 161, endPoint x: 234, endPoint y: 164, distance: 9.4
click at [234, 164] on div at bounding box center [412, 153] width 402 height 47
drag, startPoint x: 439, startPoint y: 154, endPoint x: 288, endPoint y: 153, distance: 151.5
click at [288, 153] on div at bounding box center [412, 153] width 402 height 47
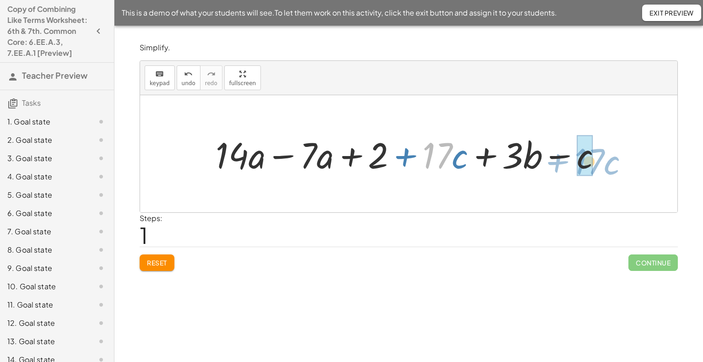
drag, startPoint x: 437, startPoint y: 154, endPoint x: 592, endPoint y: 160, distance: 154.8
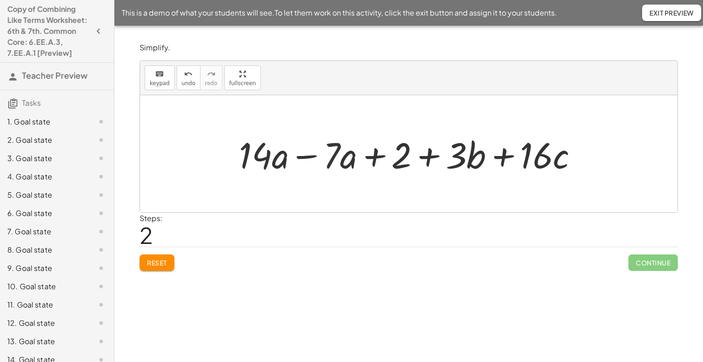
click at [339, 160] on div at bounding box center [412, 153] width 356 height 47
click at [306, 158] on div at bounding box center [412, 153] width 356 height 47
